Goal: Contribute content

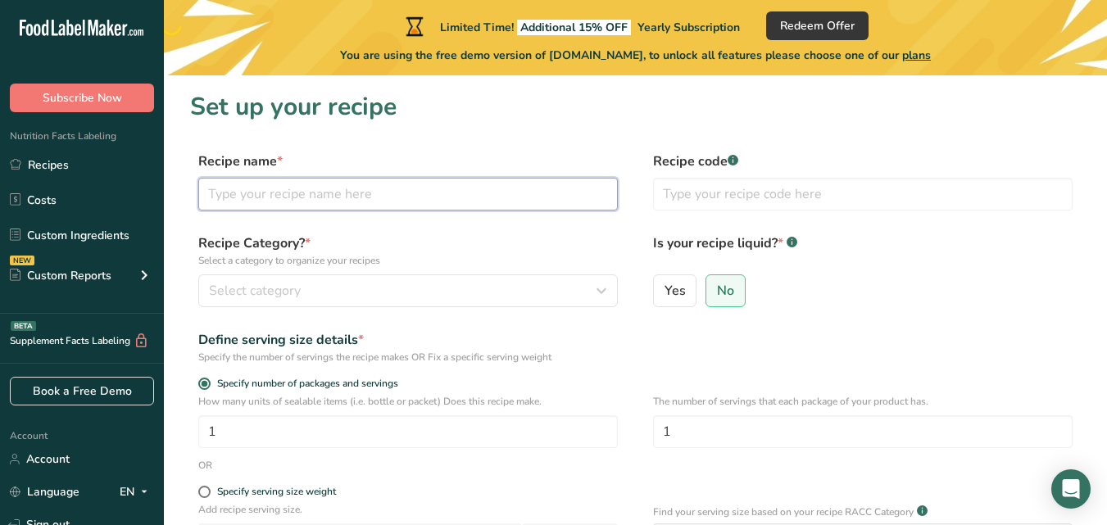
click at [394, 193] on input "text" at bounding box center [408, 194] width 420 height 33
type input "Banh Flan"
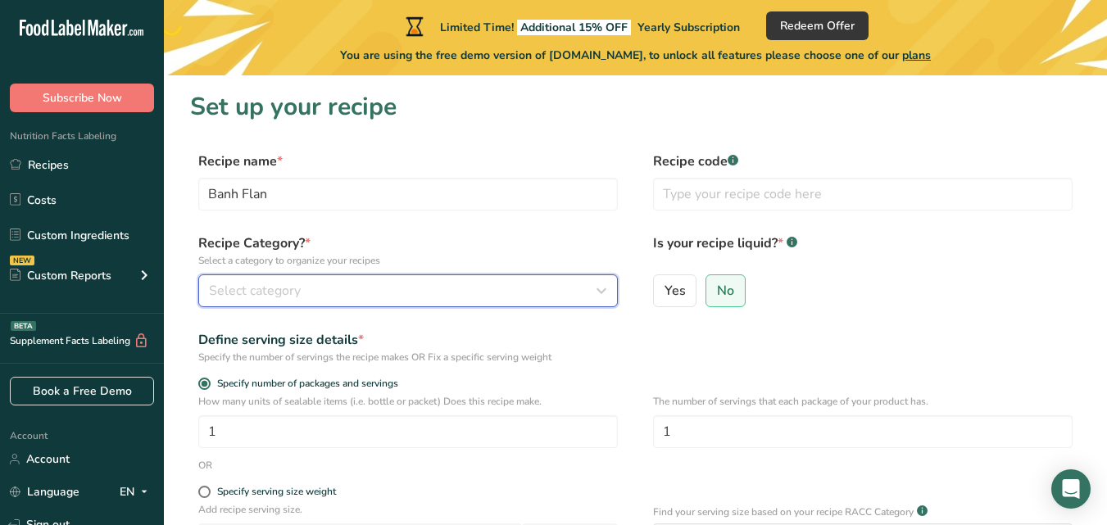
click at [603, 290] on icon "button" at bounding box center [602, 291] width 20 height 30
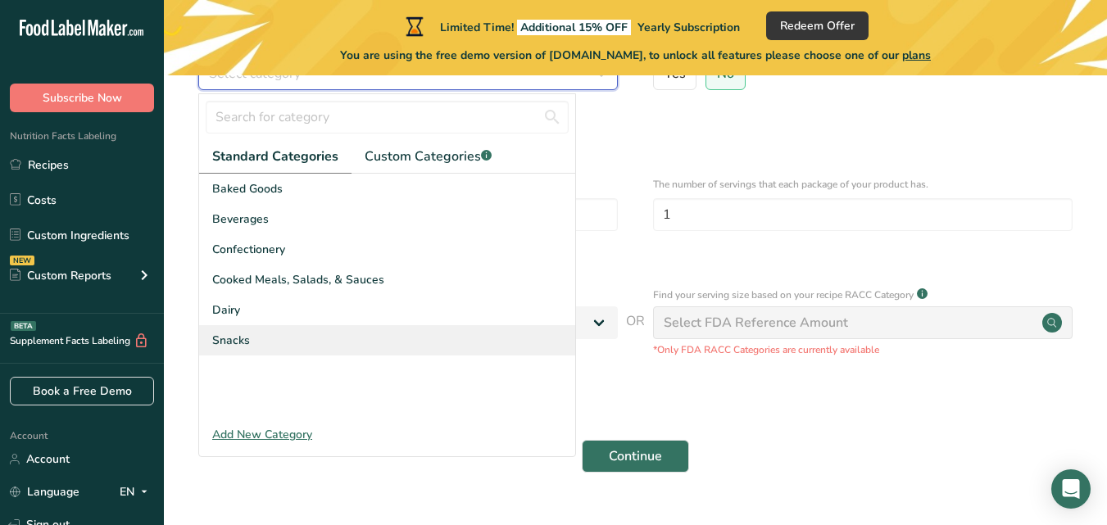
scroll to position [246, 0]
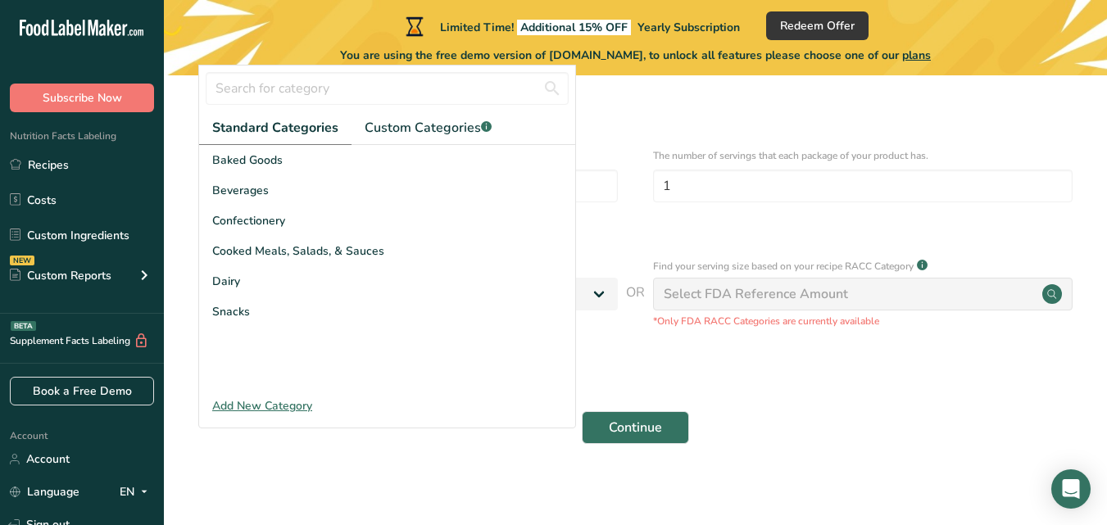
click at [263, 402] on div "Add New Category" at bounding box center [387, 405] width 376 height 17
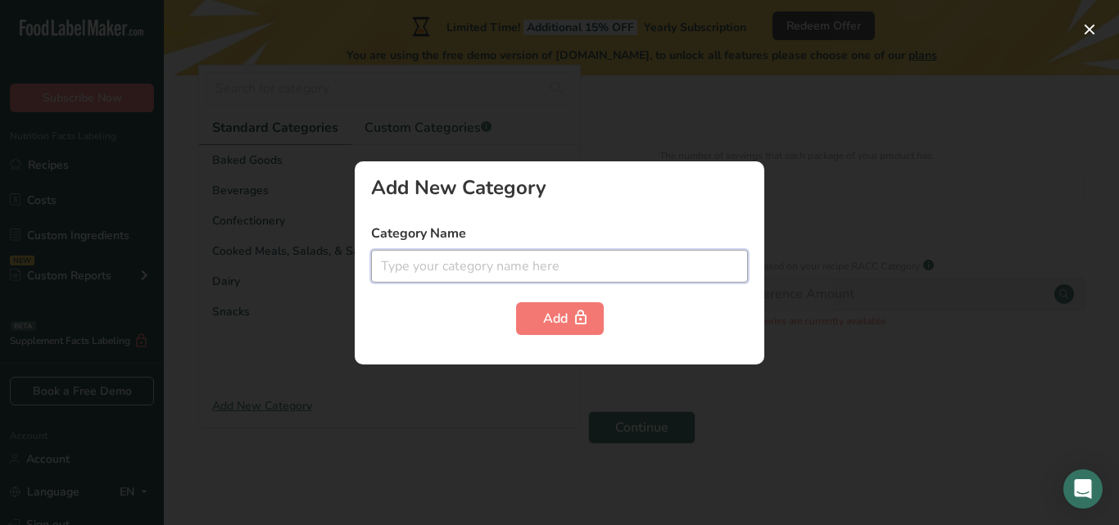
click at [438, 272] on input "text" at bounding box center [559, 266] width 377 height 33
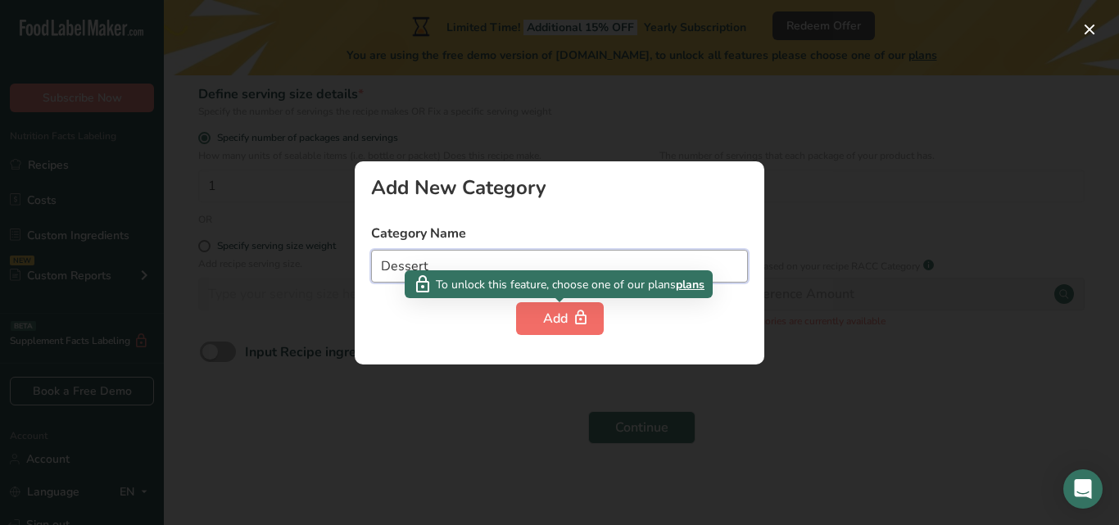
type input "Dessert"
click at [562, 310] on div "Add" at bounding box center [560, 319] width 34 height 20
click at [558, 315] on div "Add" at bounding box center [560, 319] width 34 height 20
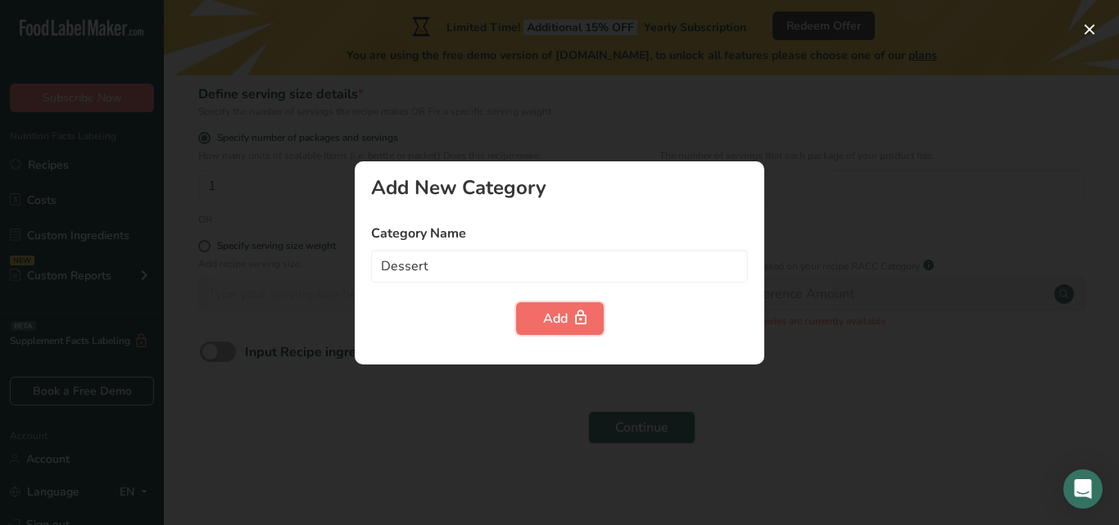
click at [558, 315] on div "Add" at bounding box center [560, 319] width 34 height 20
click at [461, 311] on div "Add" at bounding box center [559, 318] width 377 height 33
click at [258, 387] on div at bounding box center [559, 262] width 1119 height 525
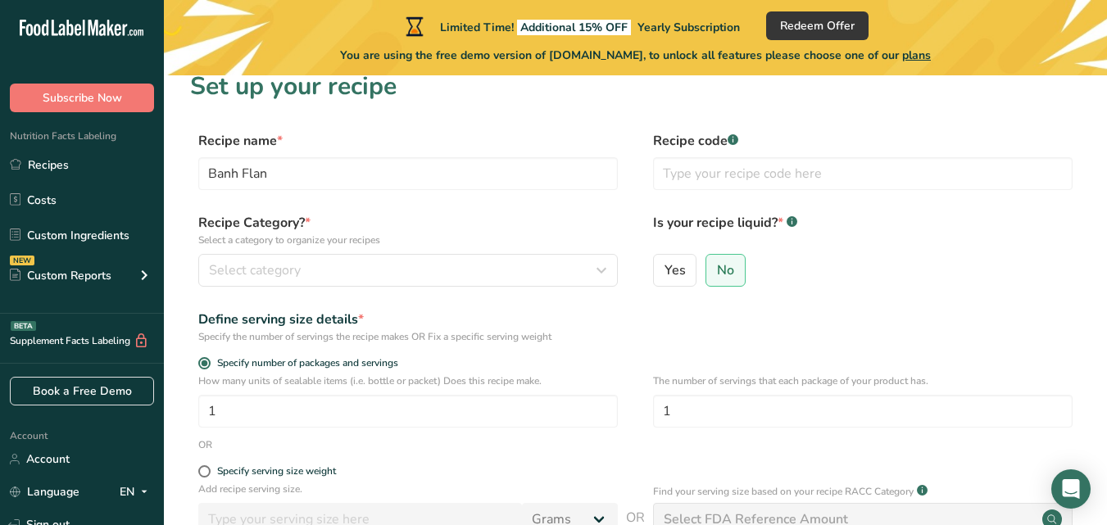
scroll to position [0, 0]
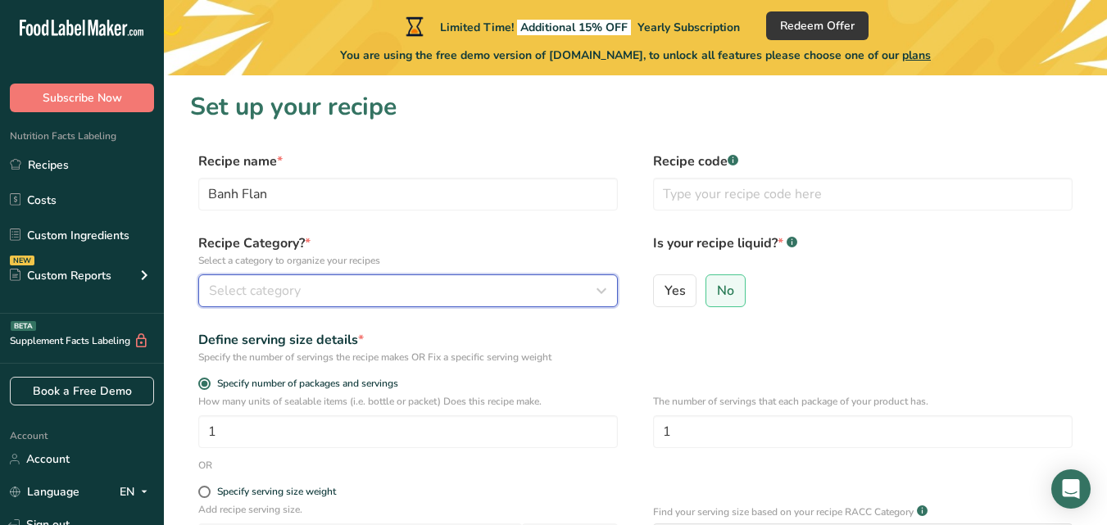
click at [599, 288] on icon "button" at bounding box center [602, 291] width 20 height 30
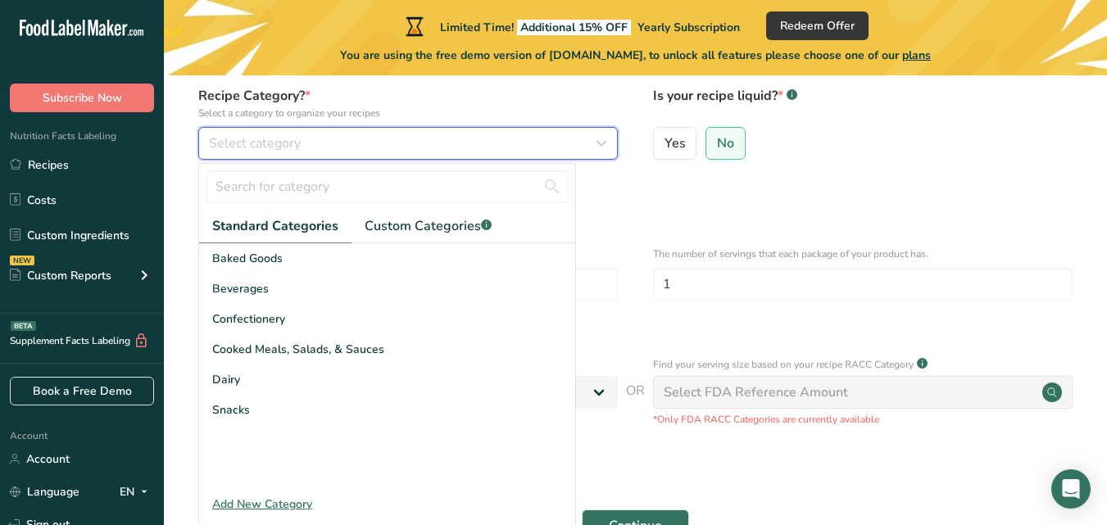
scroll to position [164, 0]
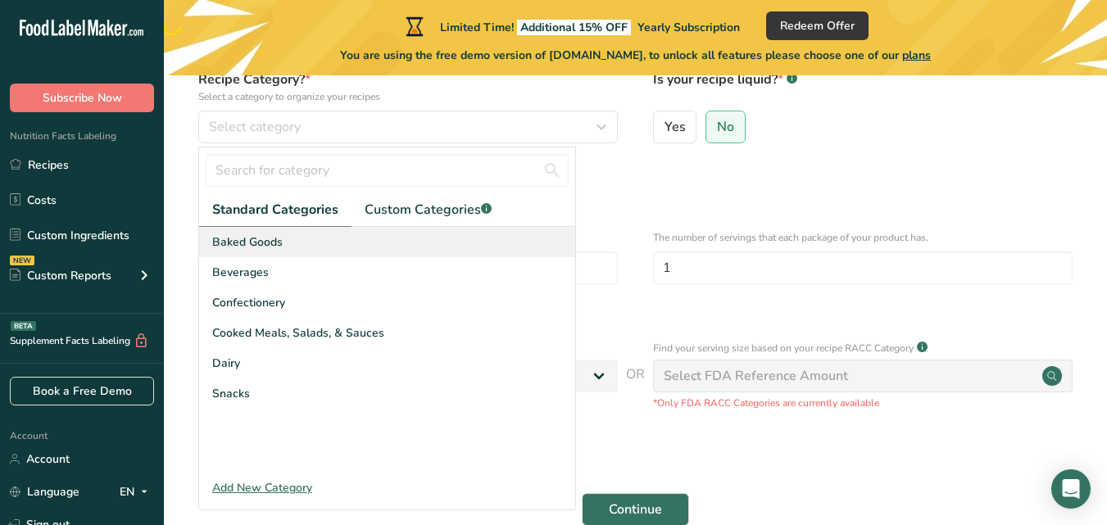
click at [286, 246] on div "Baked Goods" at bounding box center [387, 242] width 376 height 30
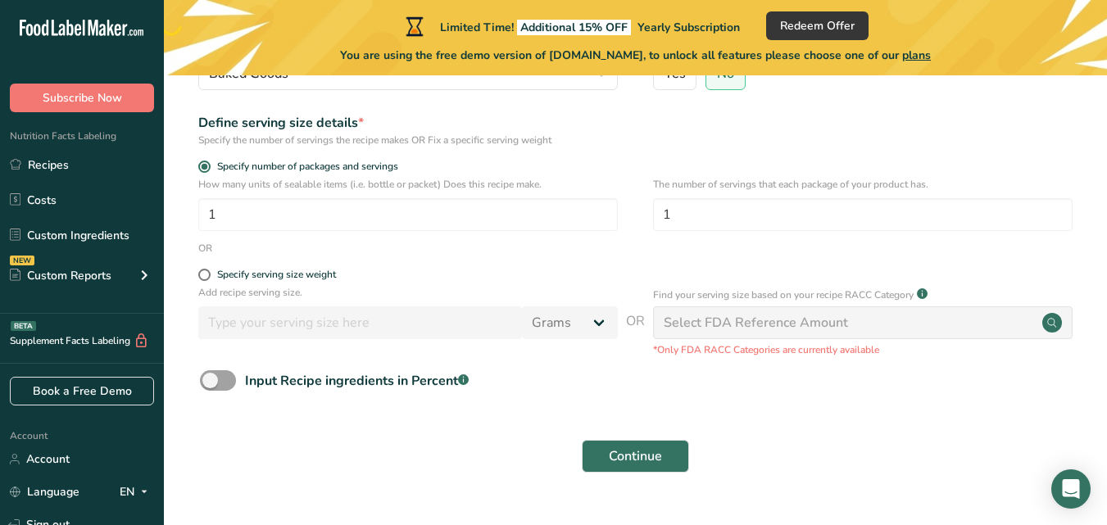
scroll to position [246, 0]
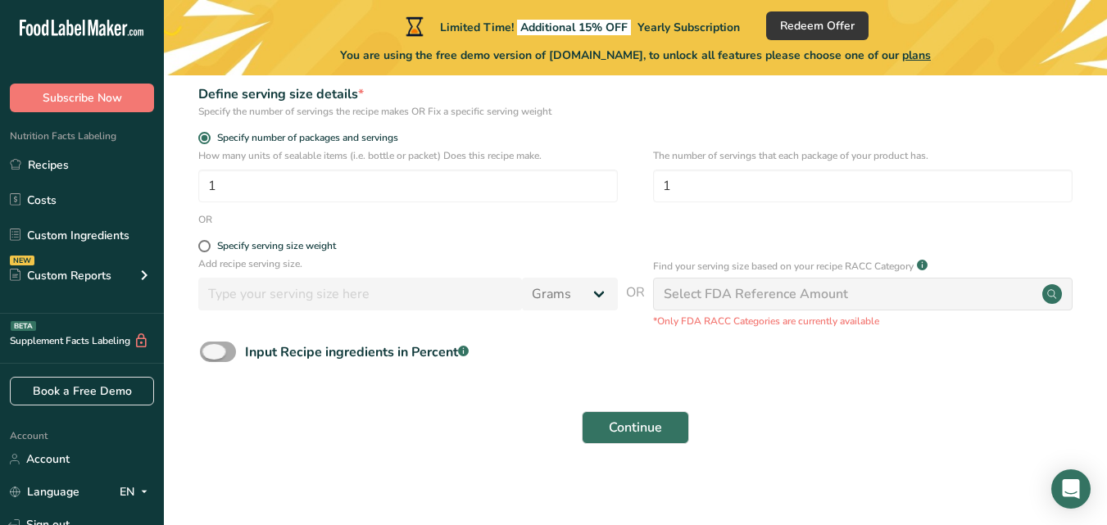
click at [211, 356] on span at bounding box center [218, 352] width 36 height 20
click at [211, 356] on input "Input Recipe ingredients in Percent .a-a{fill:#347362;}.b-a{fill:#fff;}" at bounding box center [205, 352] width 11 height 11
checkbox input "true"
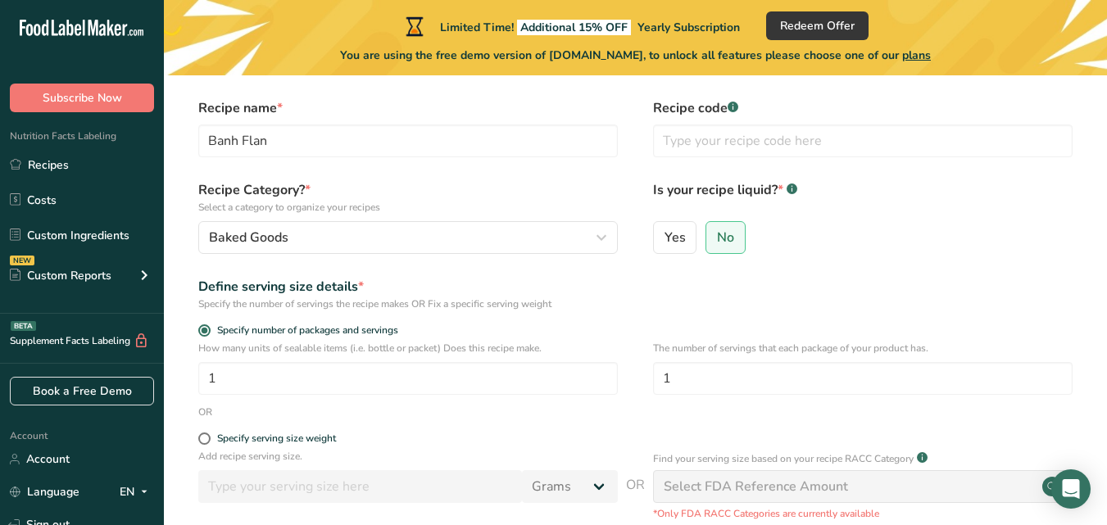
scroll to position [164, 0]
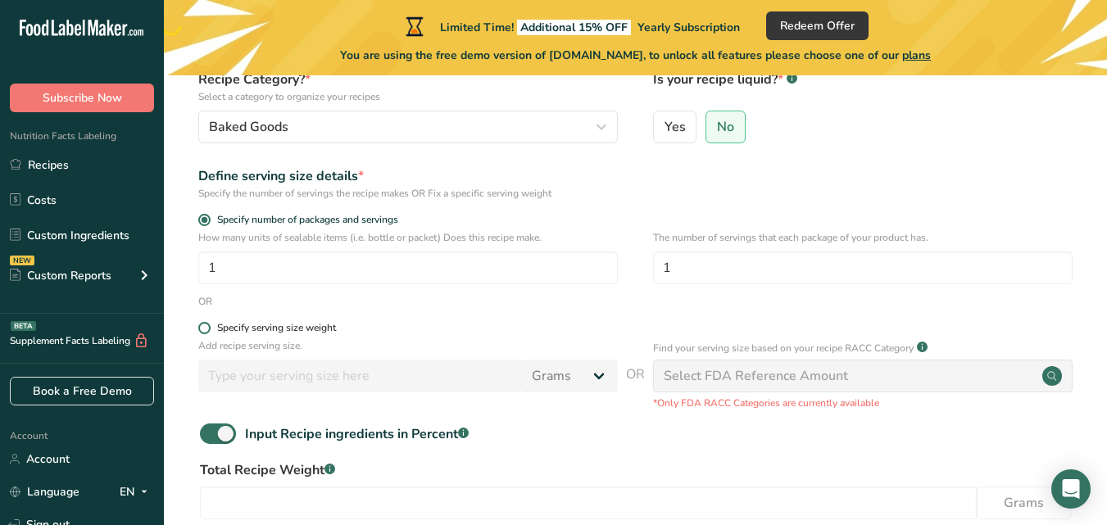
click at [202, 323] on span at bounding box center [204, 328] width 12 height 12
click at [202, 323] on input "Specify serving size weight" at bounding box center [203, 328] width 11 height 11
radio input "true"
radio input "false"
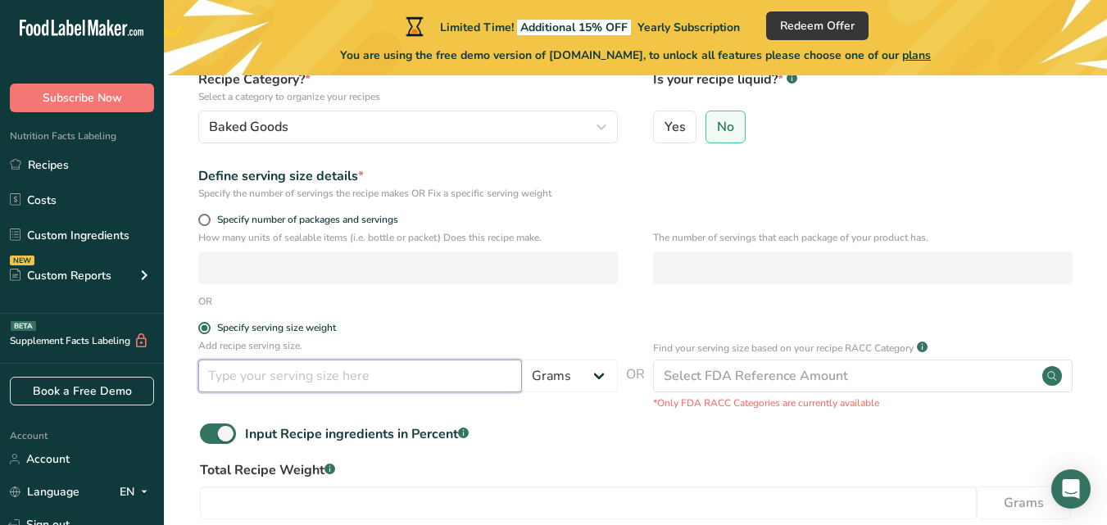
click at [355, 375] on input "number" at bounding box center [360, 376] width 324 height 33
type input "150"
click at [534, 429] on div "Input Recipe ingredients in Percent .a-a{fill:#347362;}.b-a{fill:#fff;}" at bounding box center [635, 441] width 891 height 34
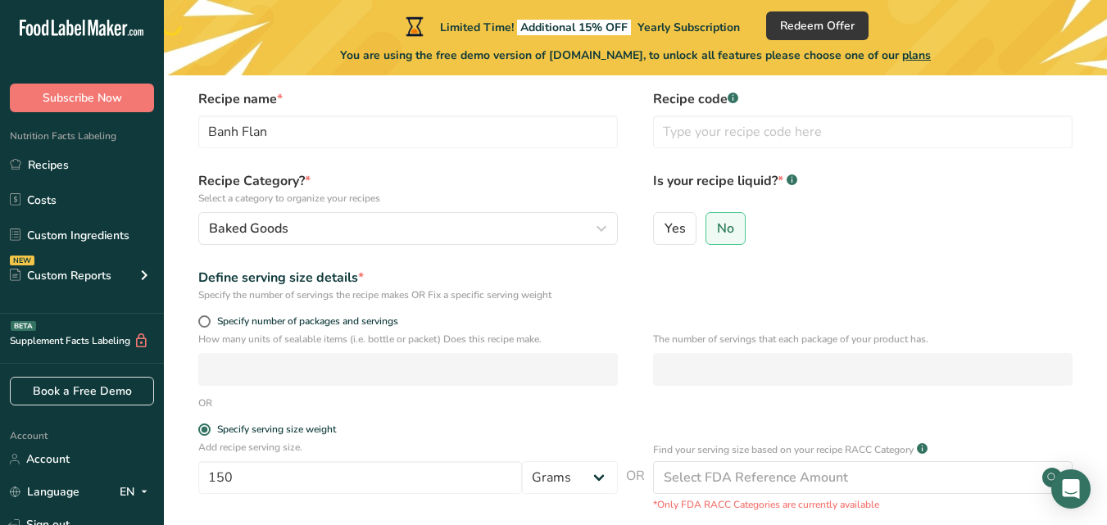
scroll to position [0, 0]
